Goal: Task Accomplishment & Management: Manage account settings

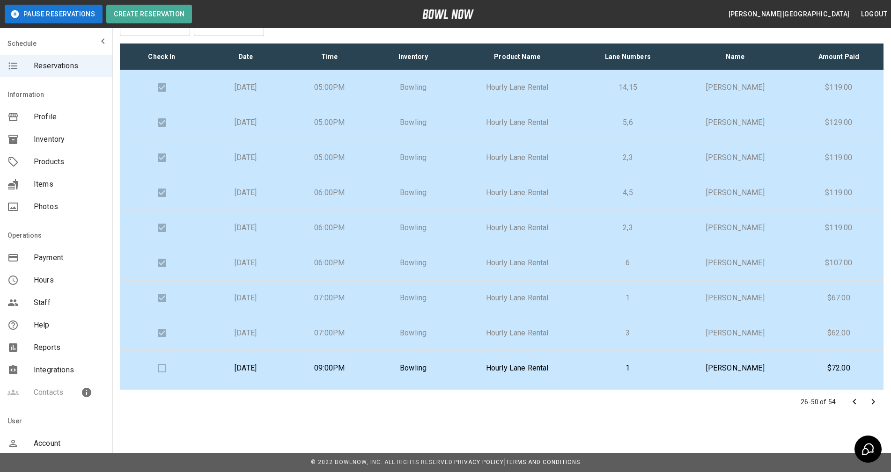
scroll to position [246, 0]
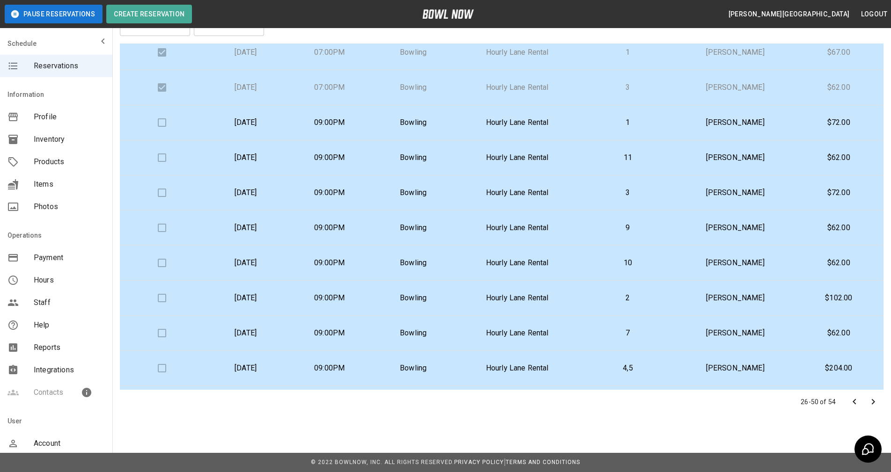
click at [756, 125] on p "[PERSON_NAME]" at bounding box center [735, 122] width 103 height 11
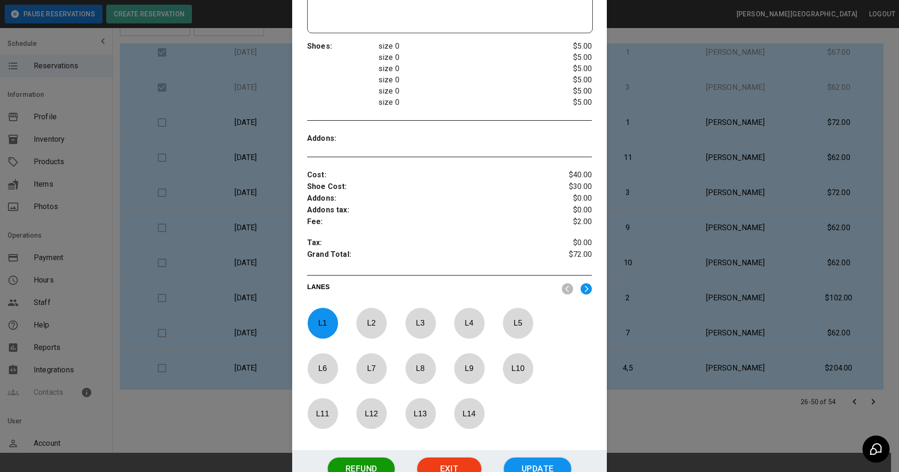
scroll to position [330, 0]
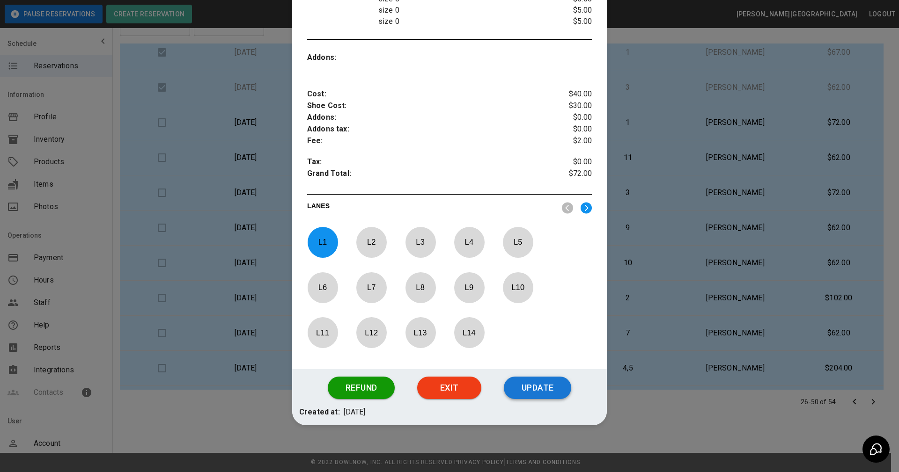
click at [521, 393] on button "Update" at bounding box center [537, 388] width 67 height 22
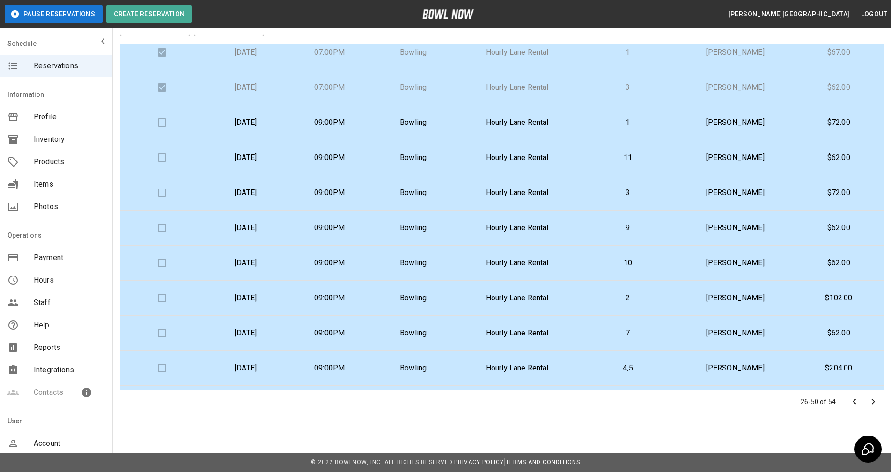
click at [784, 122] on p "[PERSON_NAME]" at bounding box center [735, 122] width 103 height 11
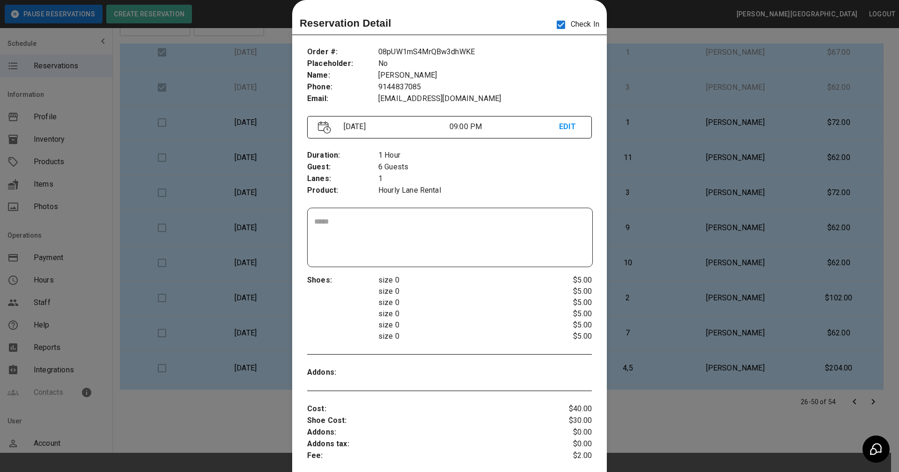
scroll to position [330, 0]
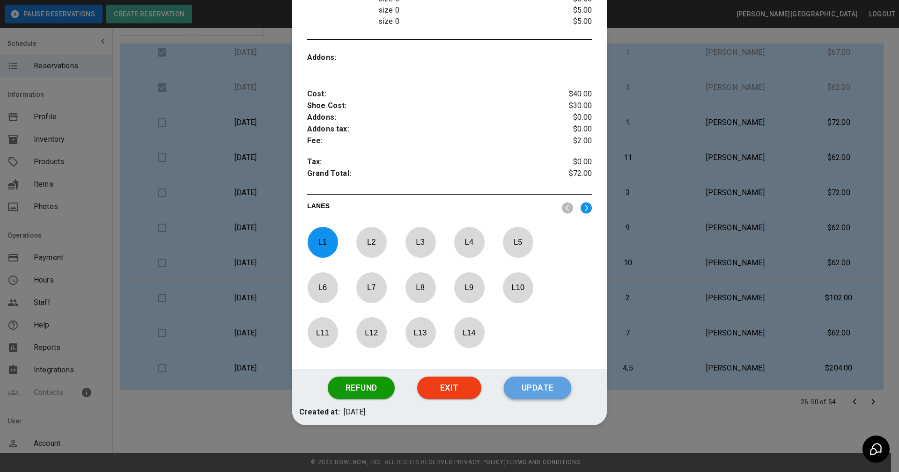
click at [508, 387] on button "Update" at bounding box center [537, 388] width 67 height 22
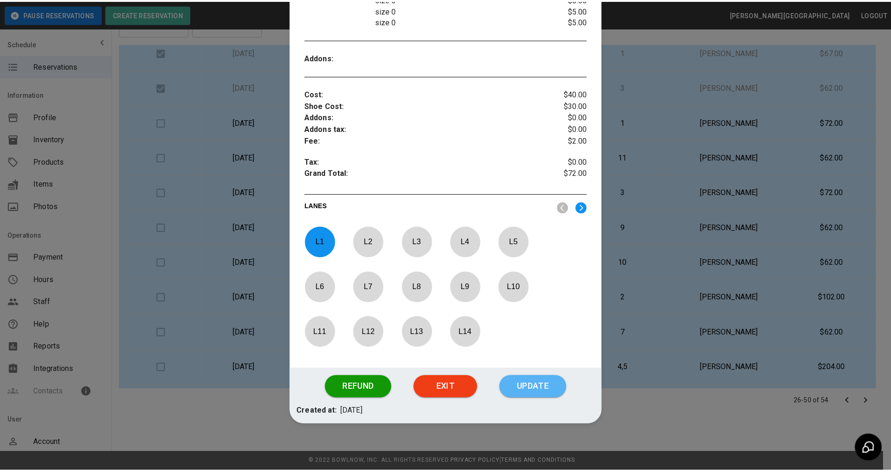
scroll to position [283, 0]
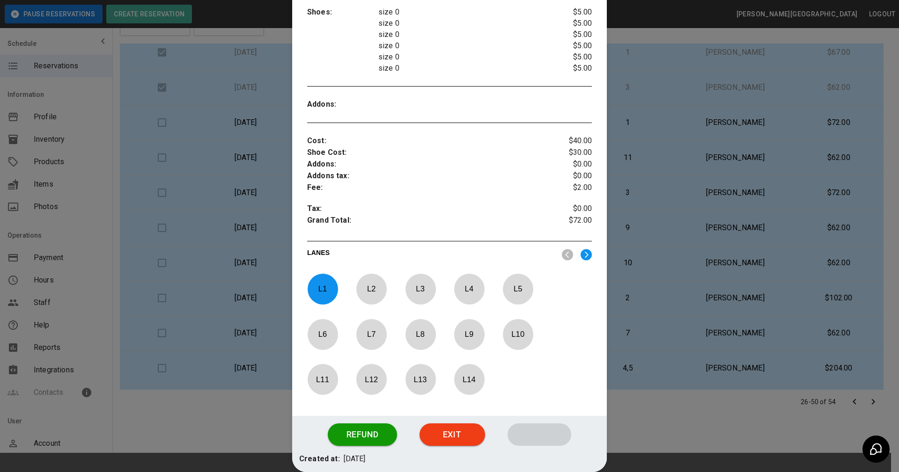
click at [198, 85] on div at bounding box center [449, 236] width 899 height 472
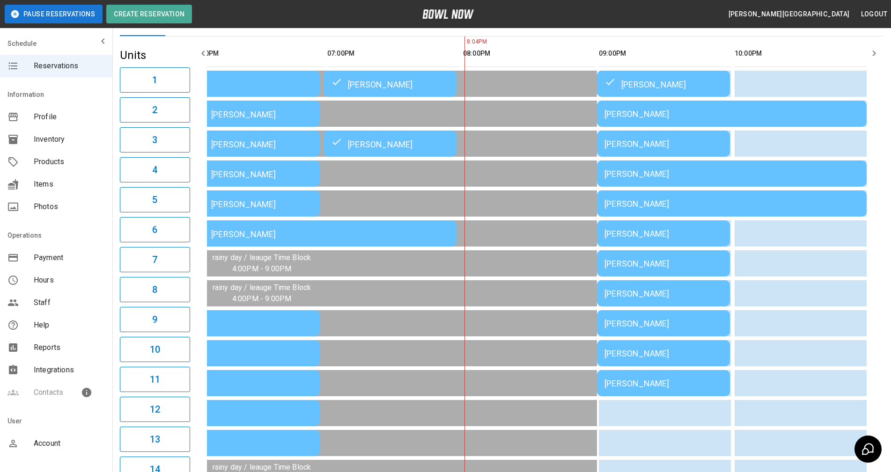
scroll to position [67, 0]
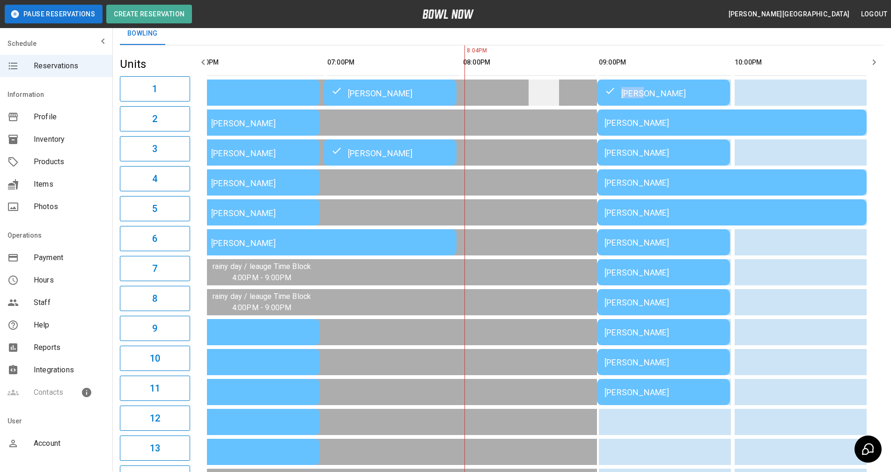
drag, startPoint x: 640, startPoint y: 98, endPoint x: 559, endPoint y: 96, distance: 81.5
click at [559, 96] on tr "Tricia Cannon Chris McDonnell Debra DAngelo Danielle D’Amore" at bounding box center [322, 93] width 1090 height 26
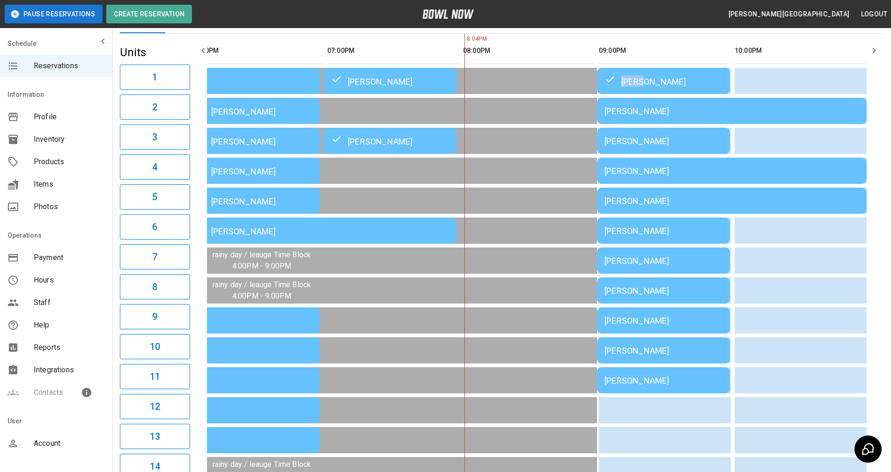
scroll to position [63, 0]
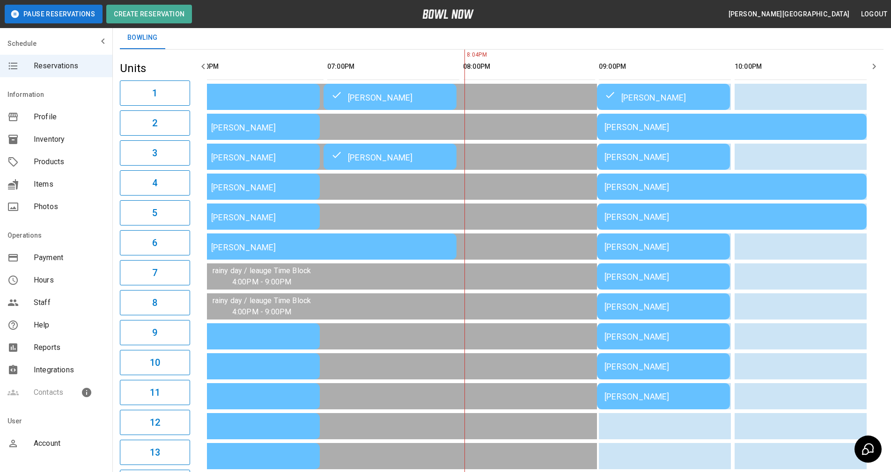
click at [805, 37] on div "Bowling" at bounding box center [502, 38] width 764 height 22
